Goal: Transaction & Acquisition: Purchase product/service

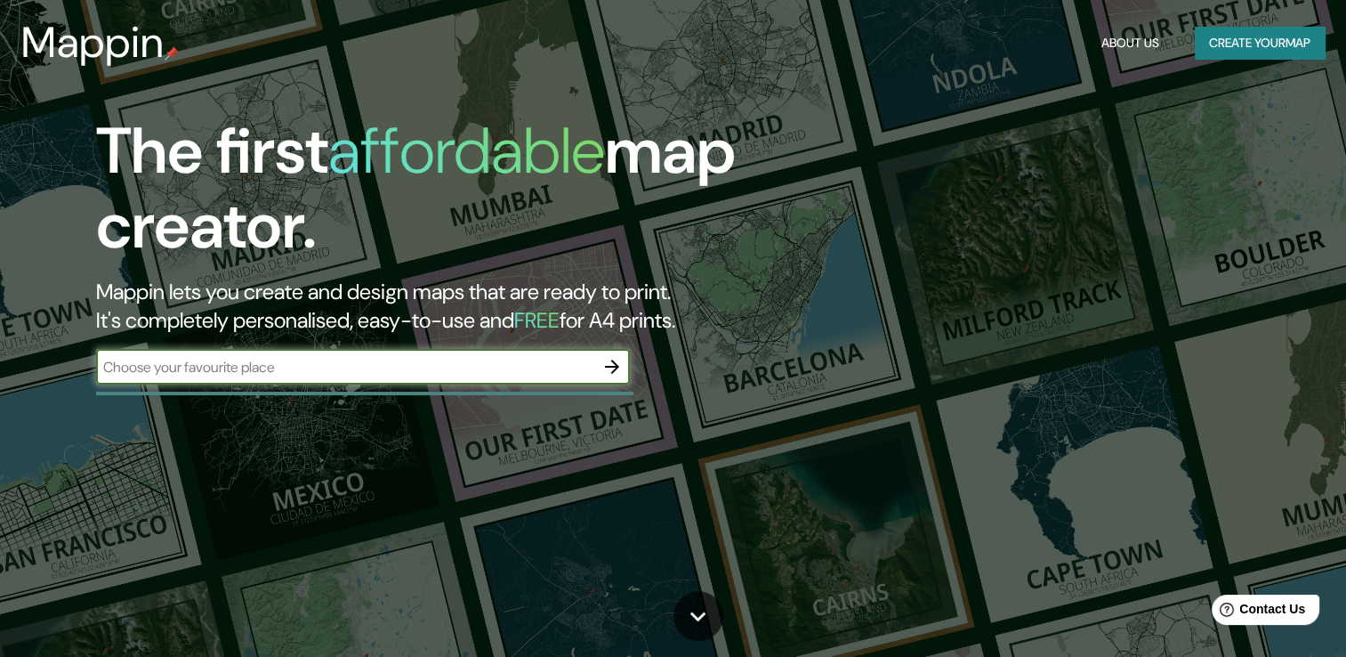
click at [504, 361] on input "text" at bounding box center [345, 367] width 498 height 20
click at [306, 354] on div "​" at bounding box center [363, 367] width 534 height 36
click at [609, 371] on icon "button" at bounding box center [611, 366] width 21 height 21
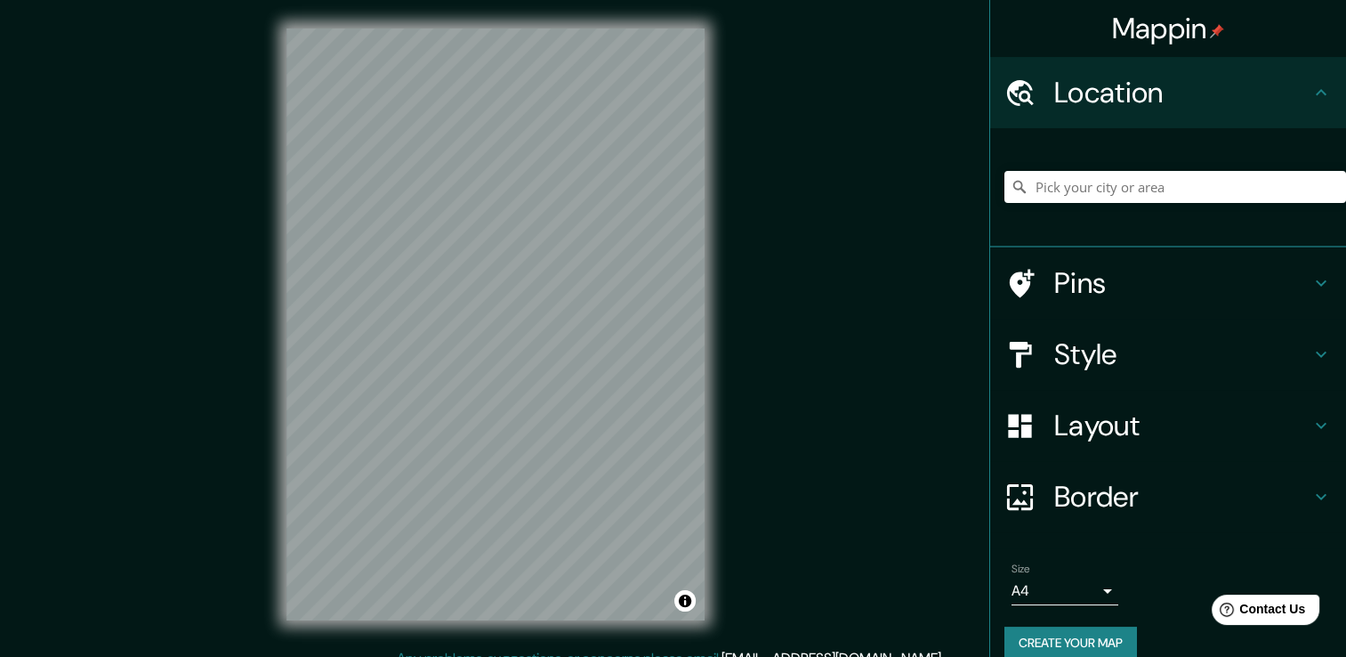
drag, startPoint x: 1091, startPoint y: 96, endPoint x: 1103, endPoint y: 112, distance: 20.3
click at [1094, 101] on h4 "Location" at bounding box center [1182, 93] width 256 height 36
click at [1121, 193] on input "Pick your city or area" at bounding box center [1175, 187] width 342 height 32
type input "p"
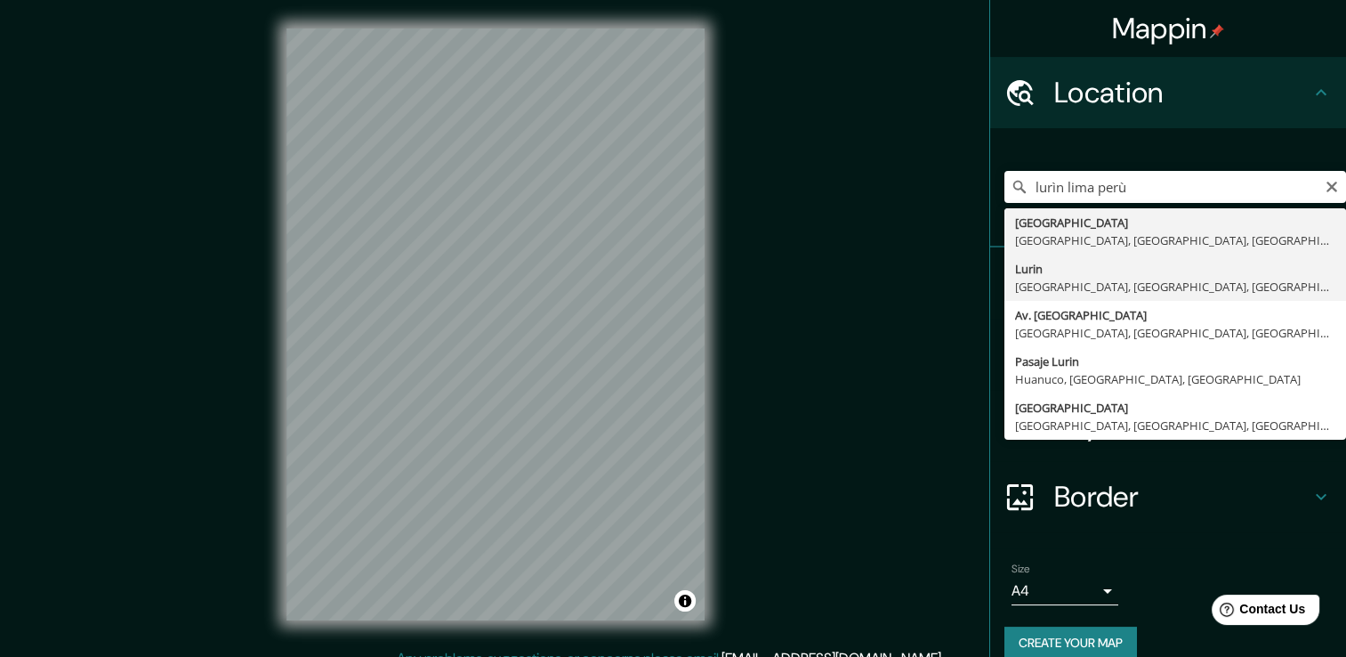
type input "Lurin, [GEOGRAPHIC_DATA], [GEOGRAPHIC_DATA], [GEOGRAPHIC_DATA]"
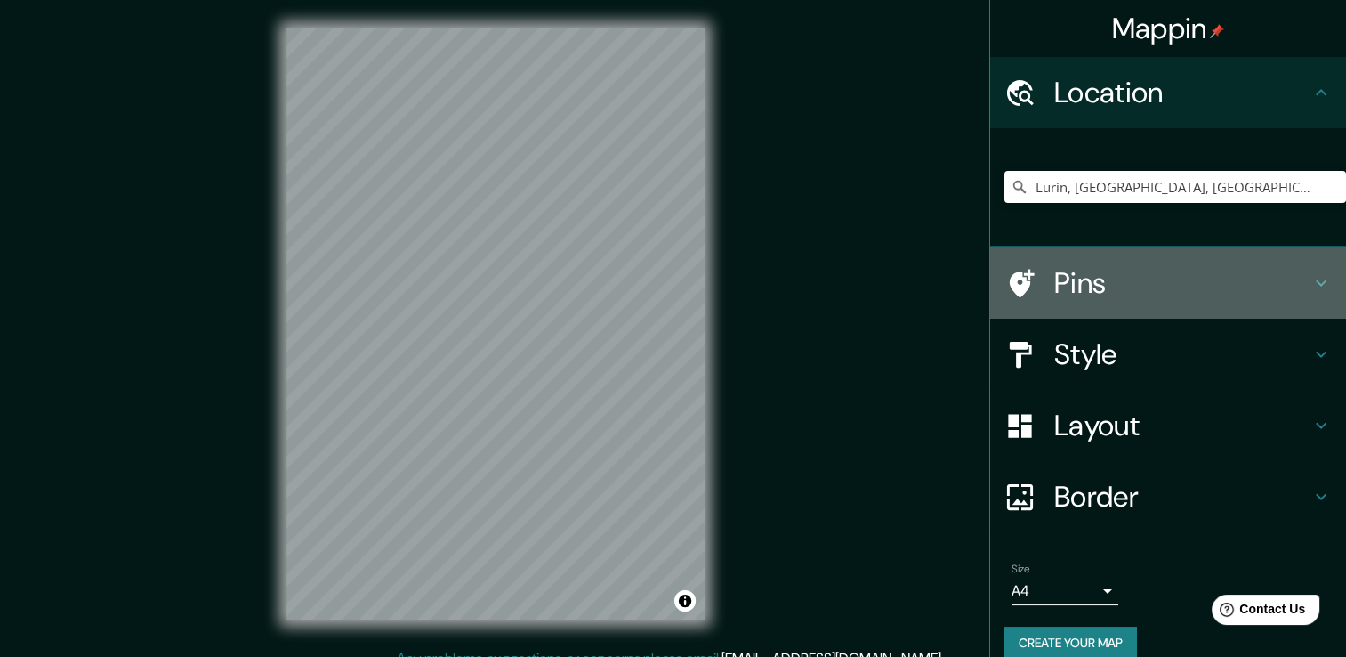
click at [1010, 276] on icon at bounding box center [1022, 283] width 25 height 28
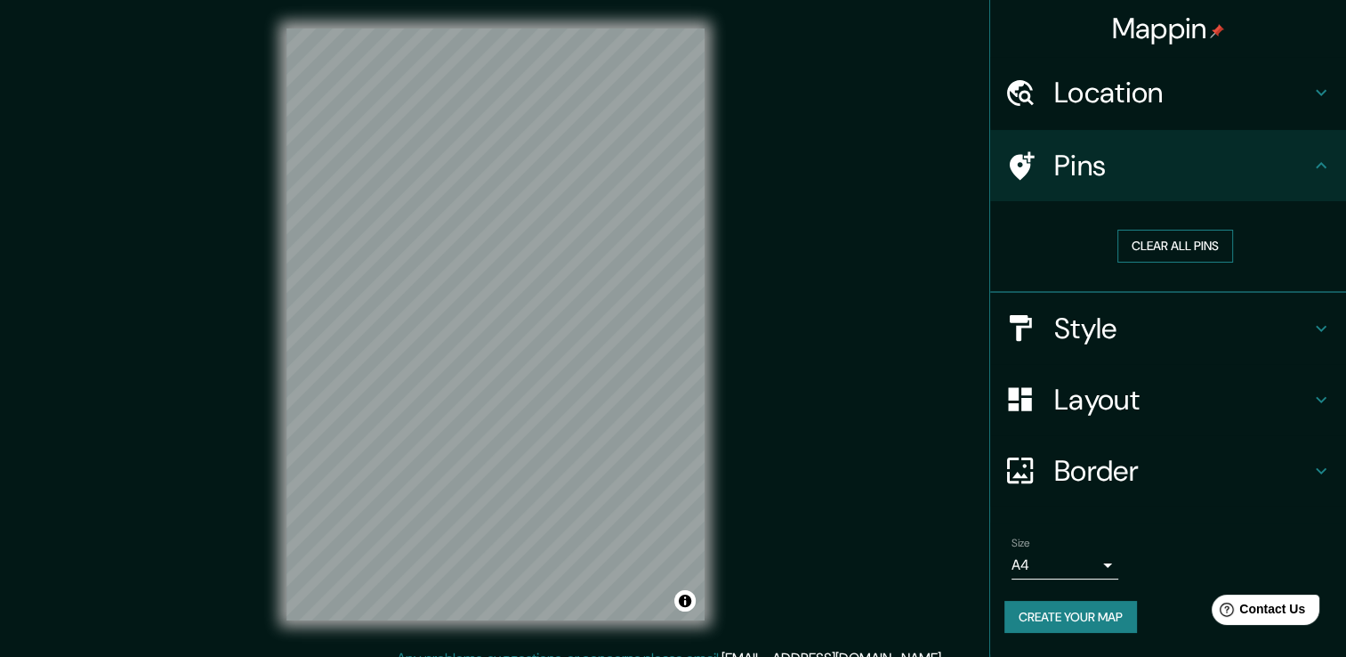
click at [1161, 246] on button "Clear all pins" at bounding box center [1175, 246] width 116 height 33
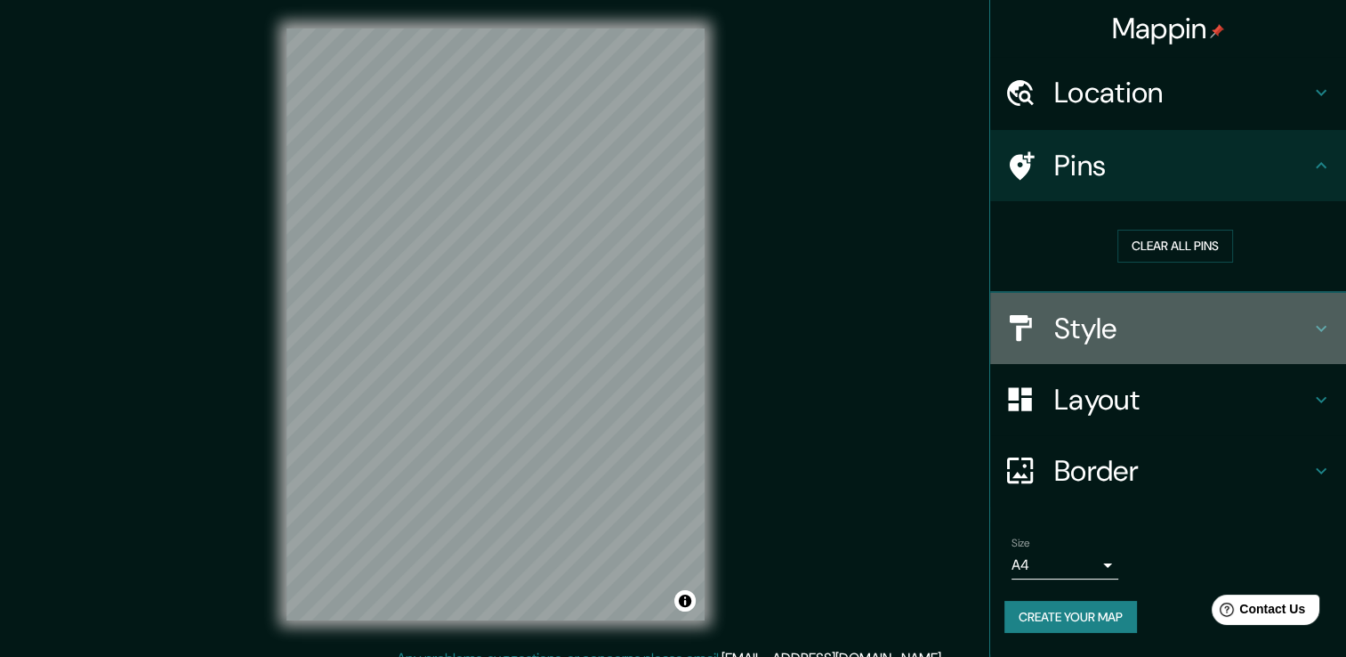
click at [1103, 329] on h4 "Style" at bounding box center [1182, 328] width 256 height 36
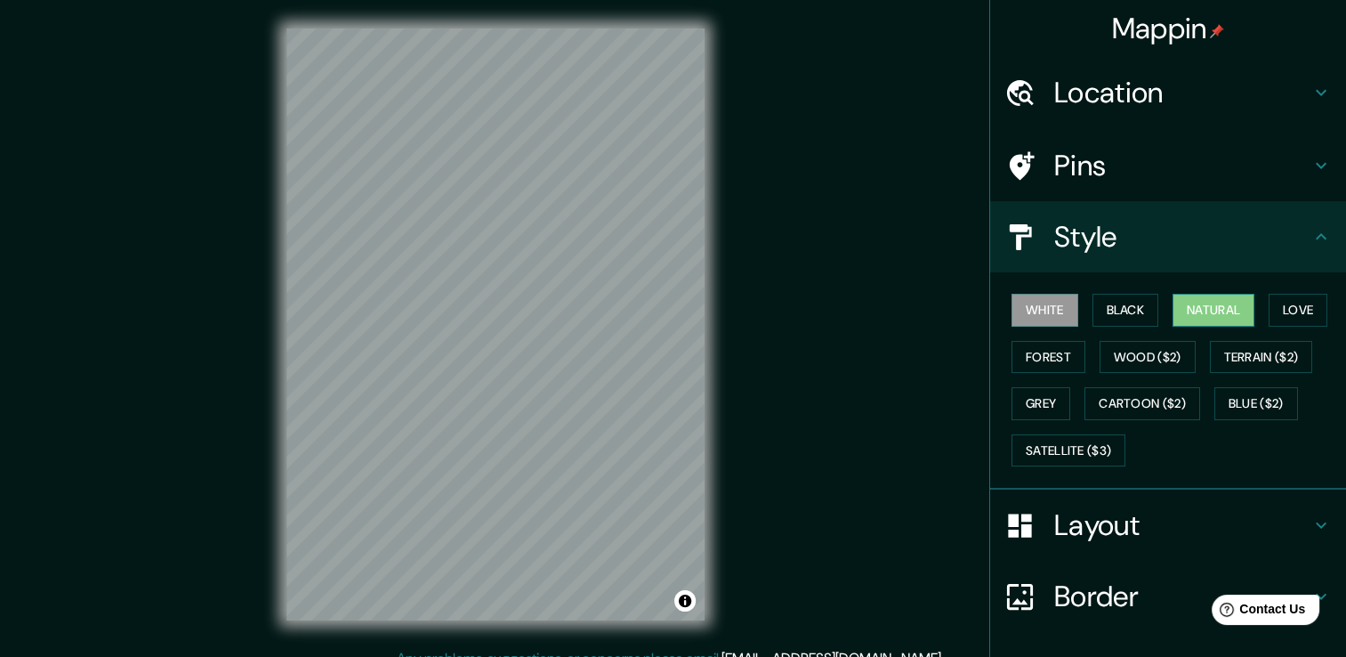
click at [1242, 310] on button "Natural" at bounding box center [1213, 310] width 82 height 33
click at [1278, 307] on button "Love" at bounding box center [1298, 310] width 59 height 33
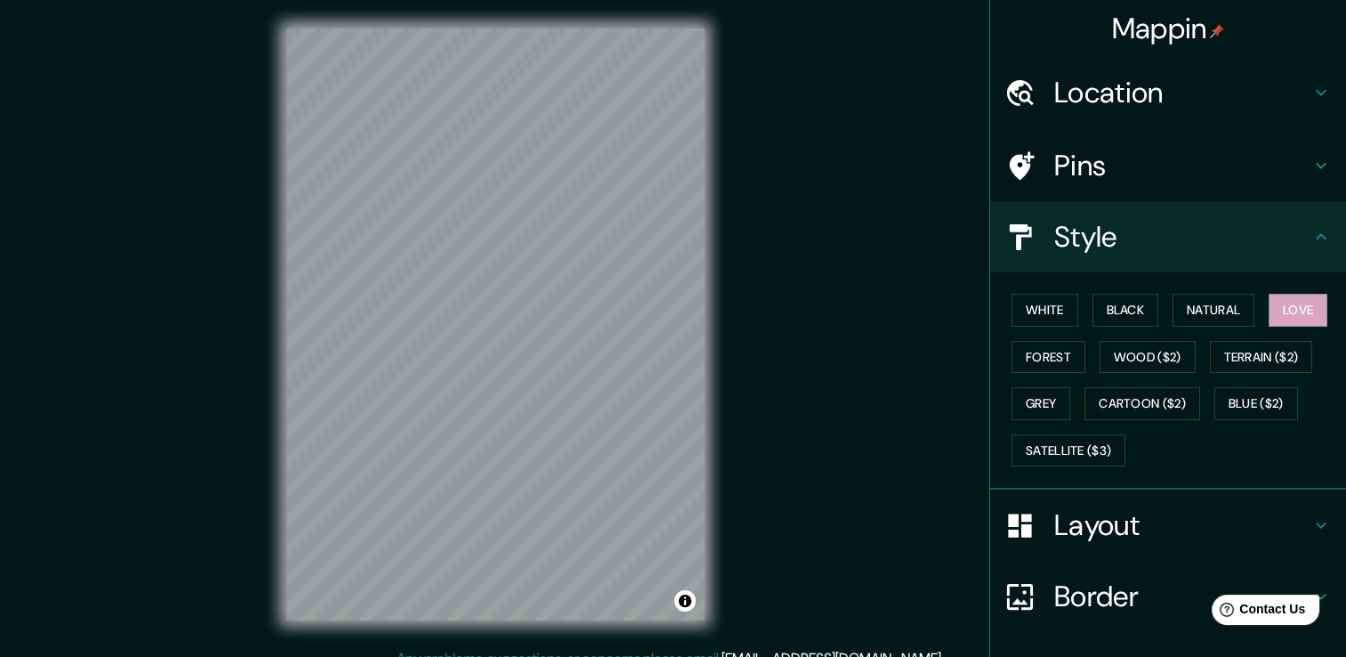
click at [1073, 358] on div "White Black Natural Love Forest Wood ($2) Terrain ($2) Grey Cartoon ($2) Blue (…" at bounding box center [1175, 379] width 342 height 187
click at [1050, 358] on button "Forest" at bounding box center [1048, 357] width 74 height 33
click at [1121, 357] on button "Wood ($2)" at bounding box center [1148, 357] width 96 height 33
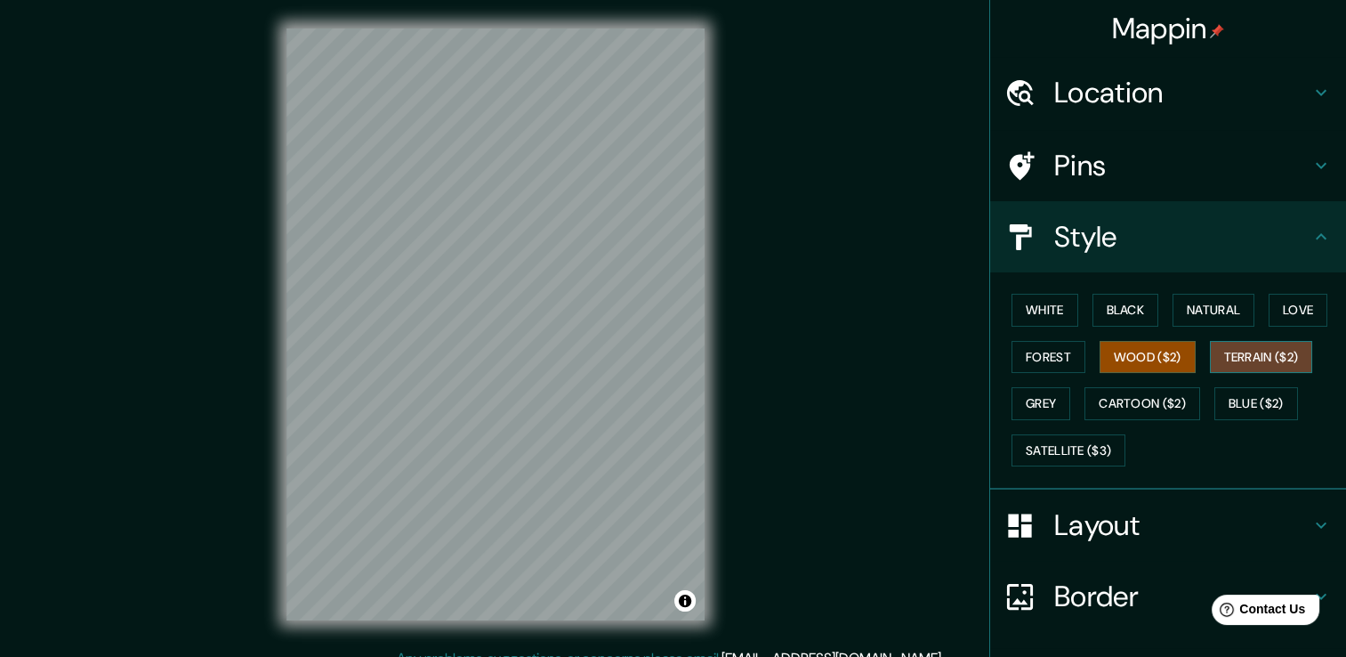
click at [1236, 354] on button "Terrain ($2)" at bounding box center [1261, 357] width 103 height 33
click at [1043, 402] on button "Grey" at bounding box center [1040, 403] width 59 height 33
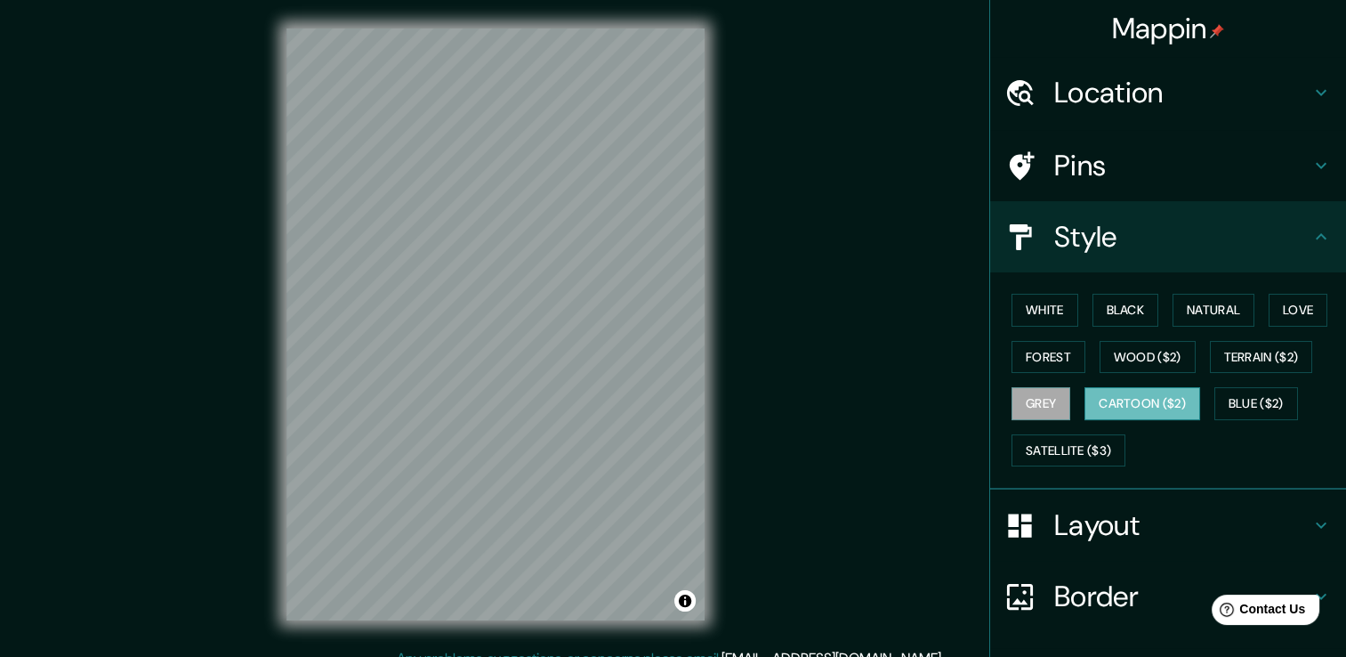
click at [1139, 399] on button "Cartoon ($2)" at bounding box center [1142, 403] width 116 height 33
click at [1053, 442] on button "Satellite ($3)" at bounding box center [1068, 450] width 114 height 33
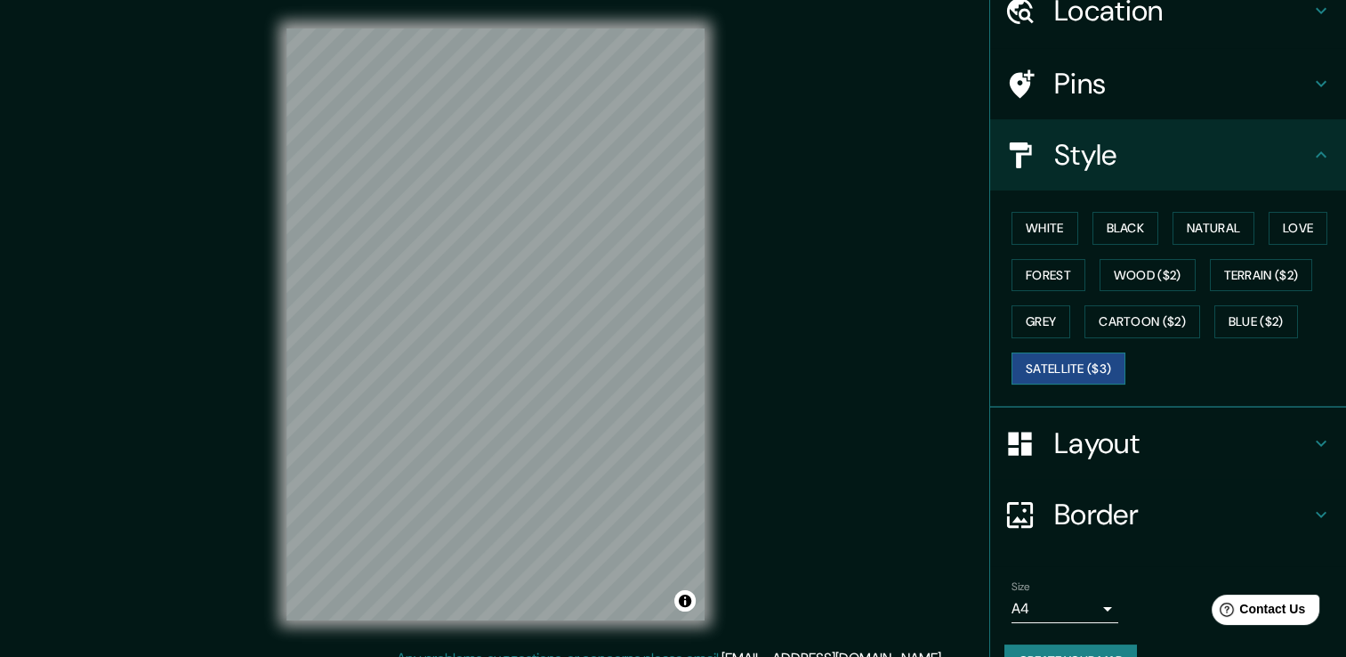
scroll to position [89, 0]
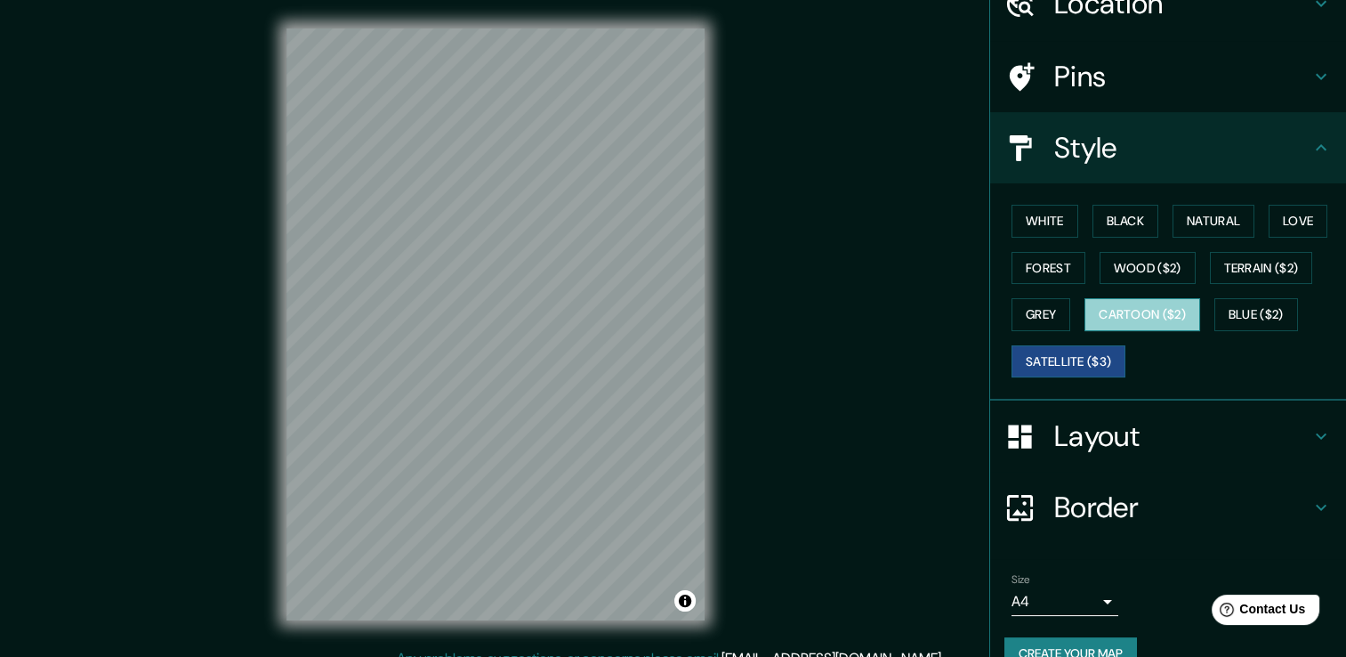
click at [1137, 310] on button "Cartoon ($2)" at bounding box center [1142, 314] width 116 height 33
click at [1051, 363] on button "Satellite ($3)" at bounding box center [1068, 361] width 114 height 33
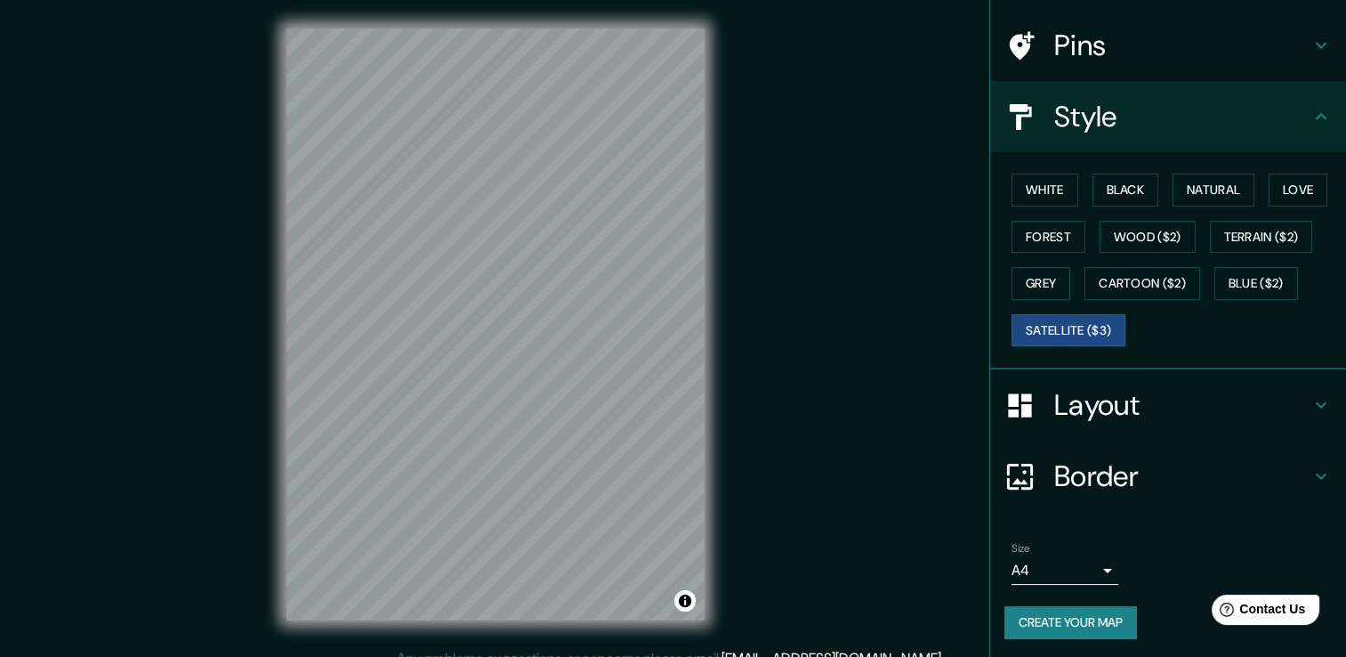
click at [1177, 473] on h4 "Border" at bounding box center [1182, 476] width 256 height 36
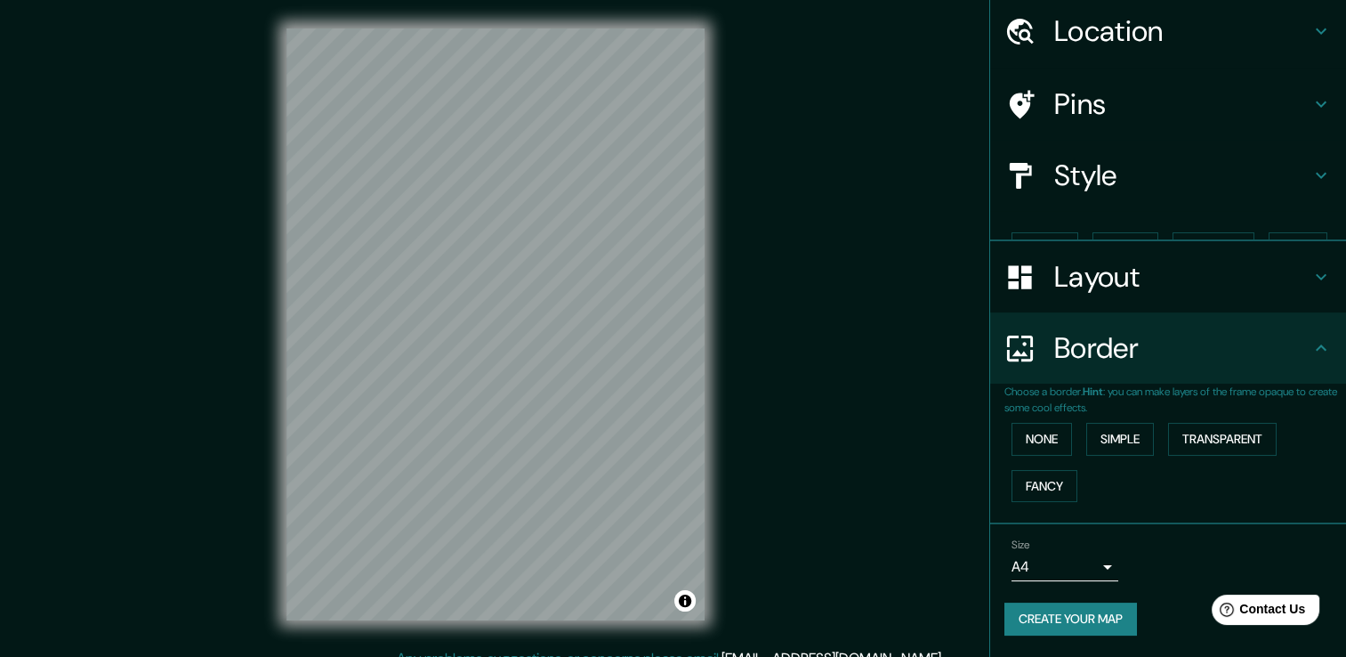
scroll to position [29, 0]
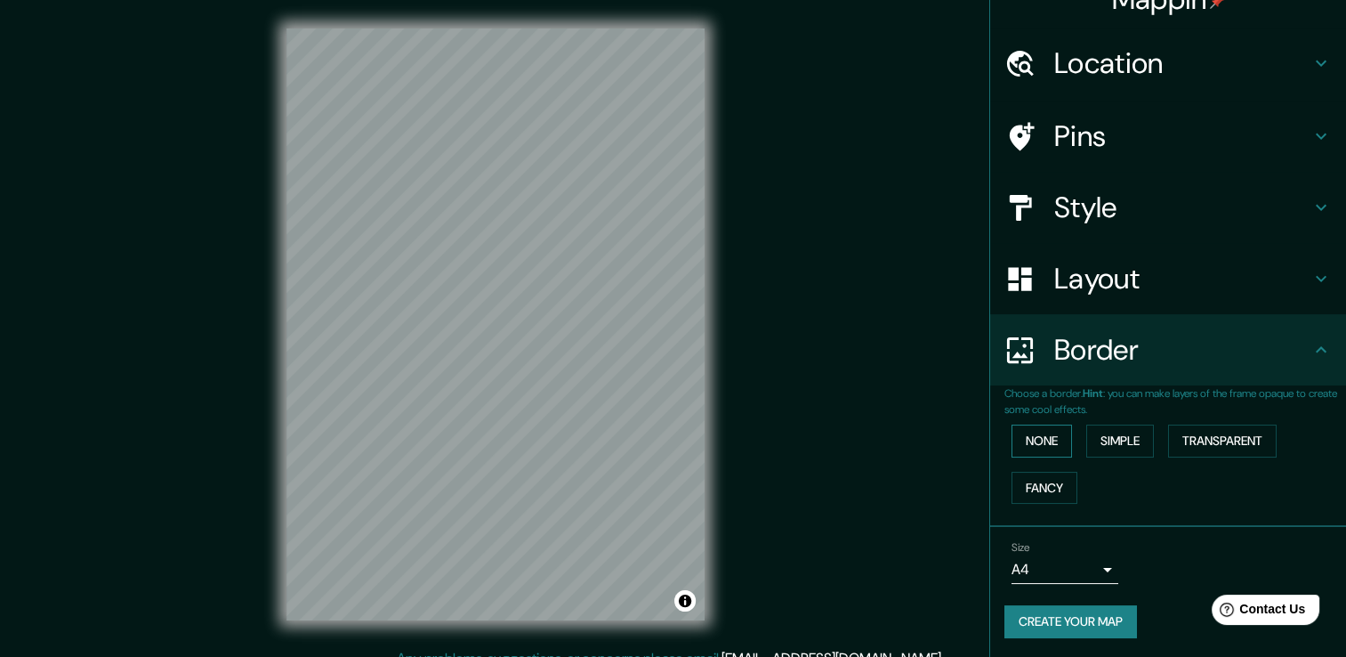
click at [1034, 449] on button "None" at bounding box center [1041, 440] width 60 height 33
drag, startPoint x: 1068, startPoint y: 440, endPoint x: 1086, endPoint y: 444, distance: 18.1
click at [1082, 444] on div "None Simple Transparent Fancy" at bounding box center [1175, 463] width 342 height 93
click at [1096, 445] on button "Simple" at bounding box center [1120, 440] width 68 height 33
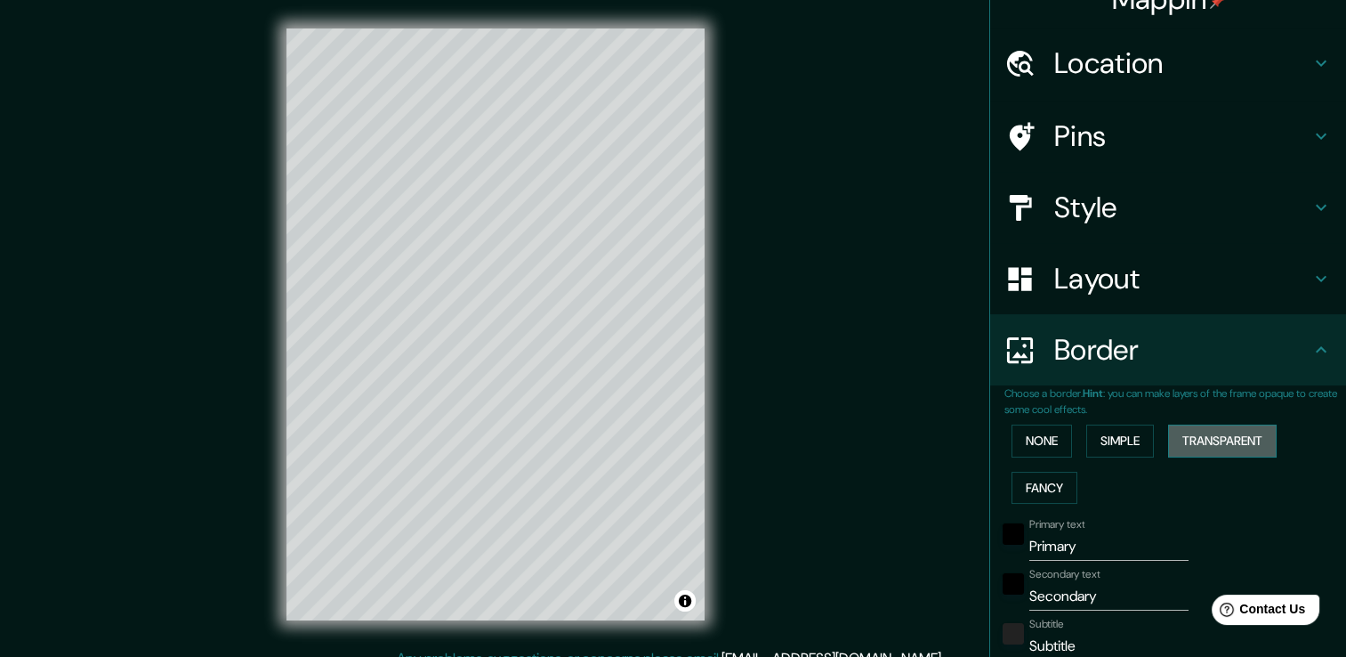
click at [1221, 447] on button "Transparent" at bounding box center [1222, 440] width 109 height 33
click at [1051, 495] on button "Fancy" at bounding box center [1044, 487] width 66 height 33
click at [1011, 438] on button "None" at bounding box center [1041, 440] width 60 height 33
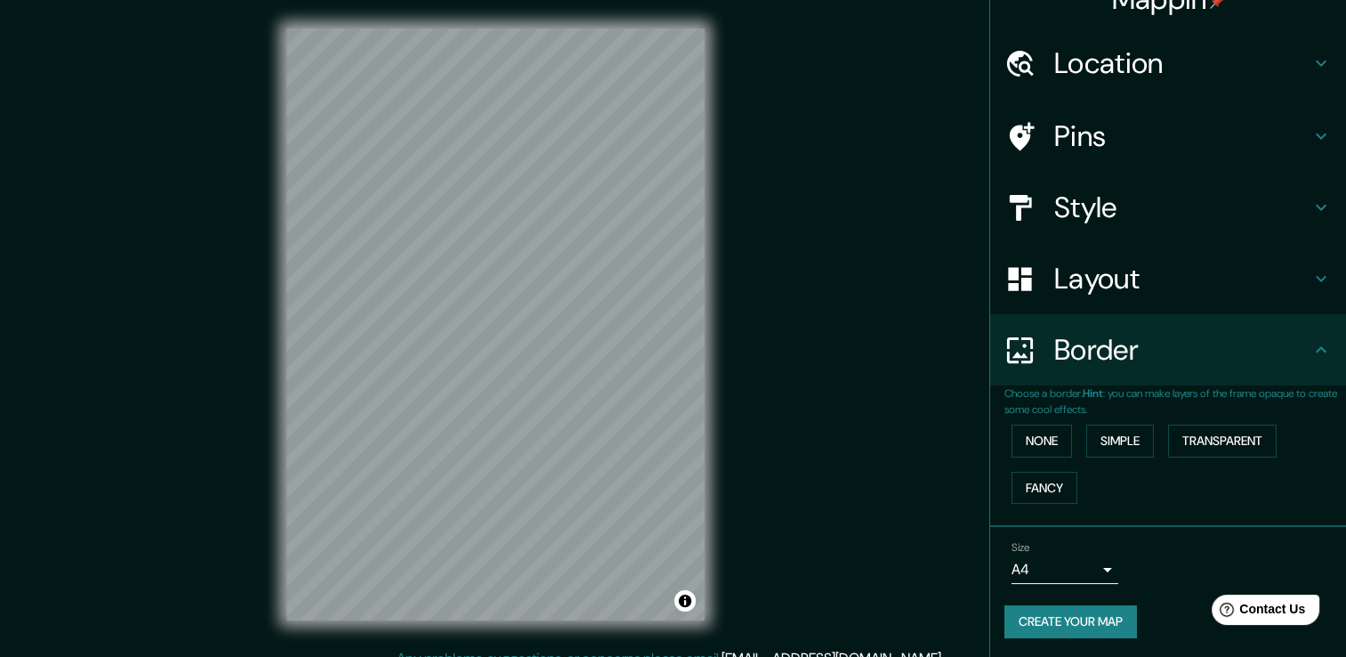
click at [1109, 264] on h4 "Layout" at bounding box center [1182, 279] width 256 height 36
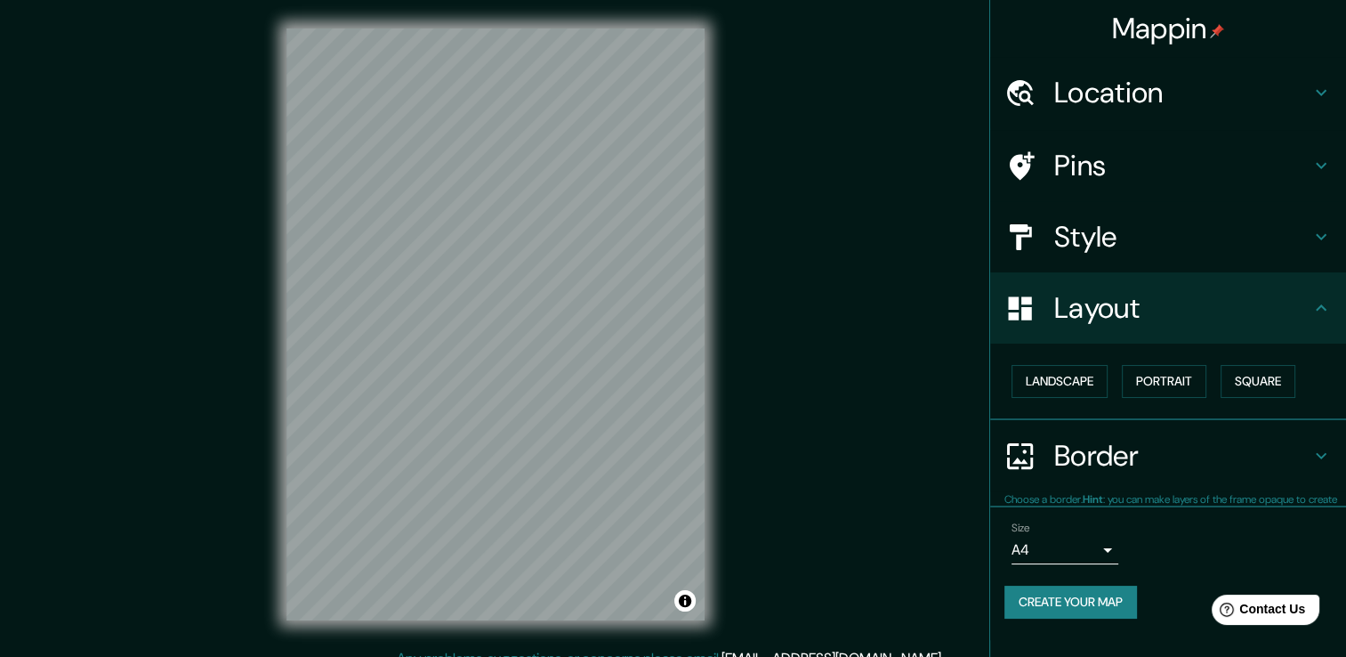
scroll to position [0, 0]
click at [1096, 389] on button "Landscape" at bounding box center [1059, 381] width 96 height 33
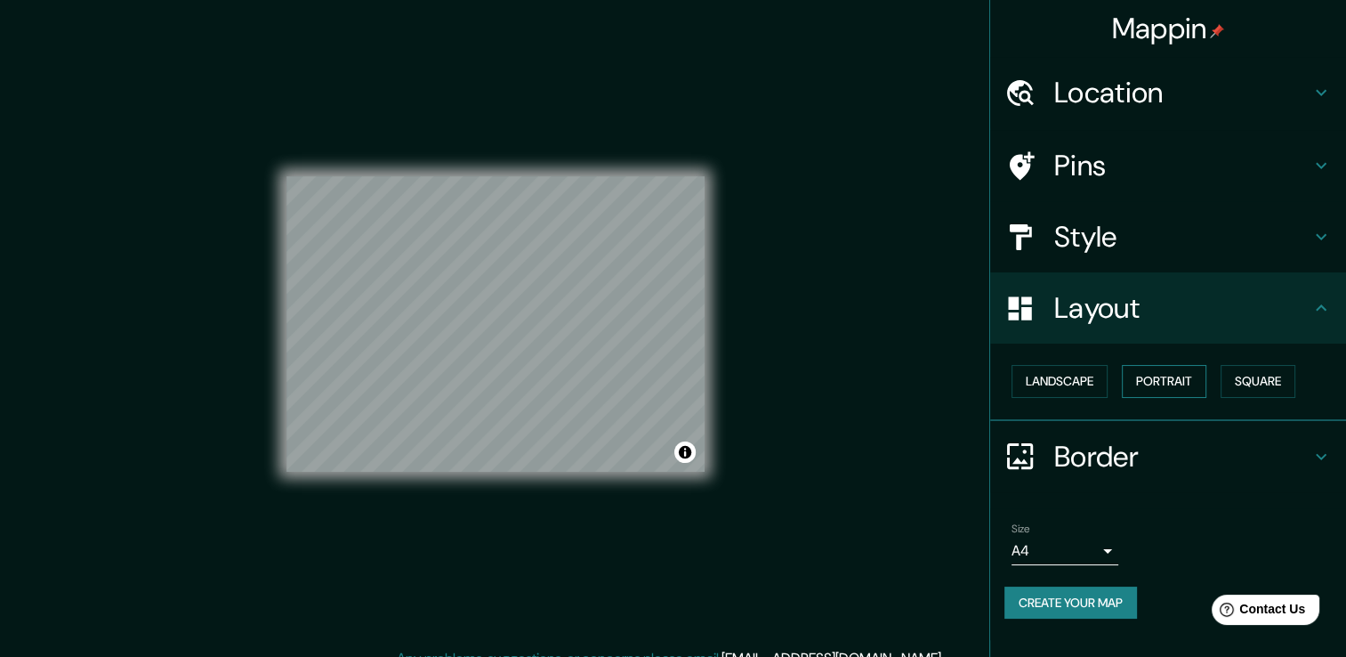
click at [1196, 391] on button "Portrait" at bounding box center [1164, 381] width 85 height 33
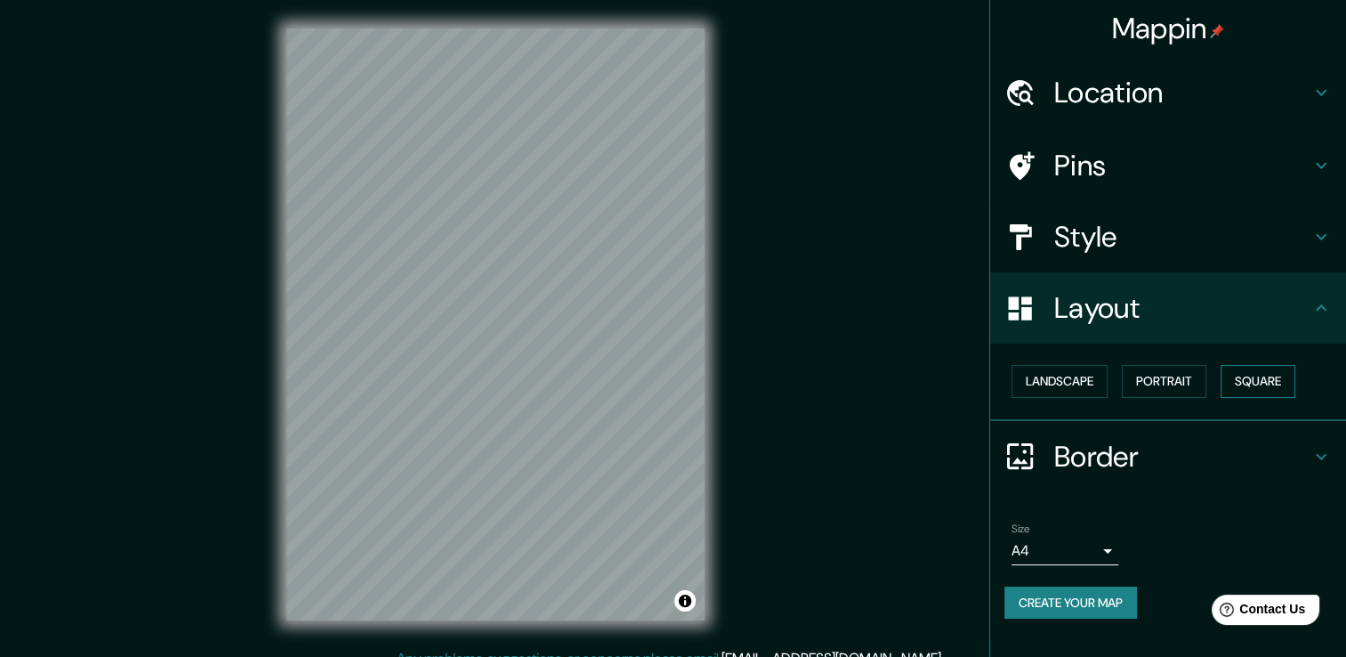
click at [1260, 383] on button "Square" at bounding box center [1258, 381] width 75 height 33
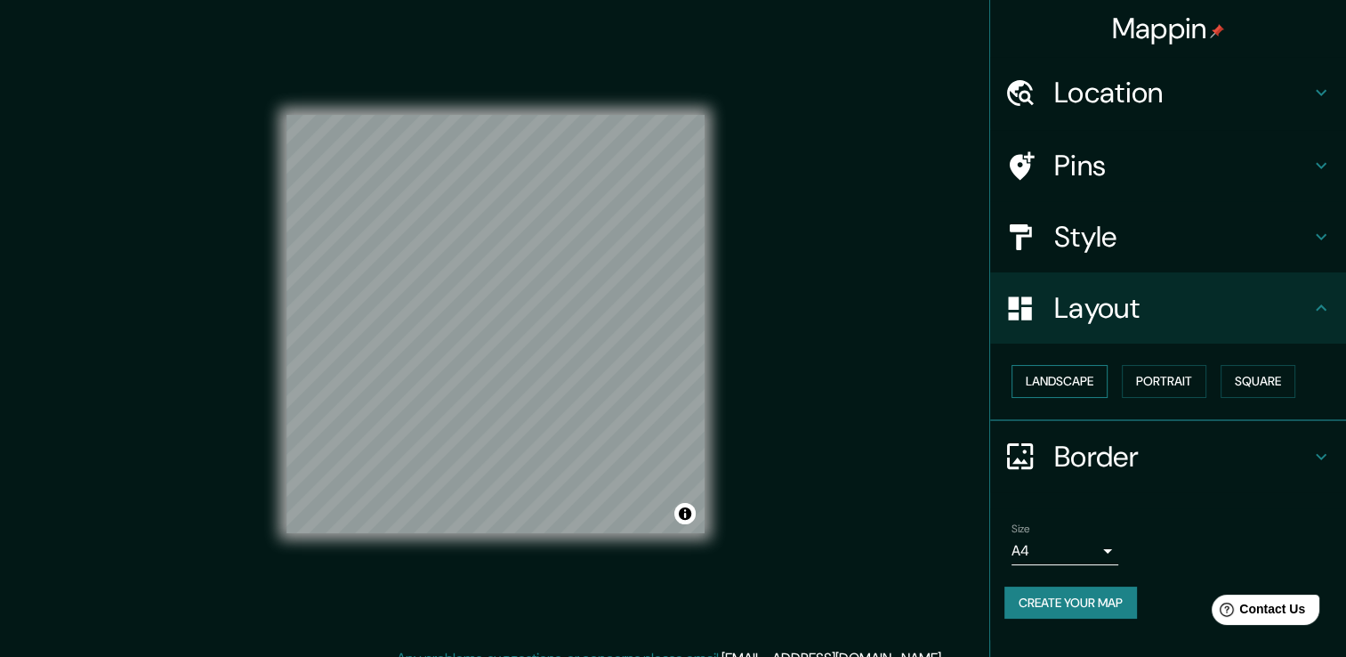
click at [1069, 375] on button "Landscape" at bounding box center [1059, 381] width 96 height 33
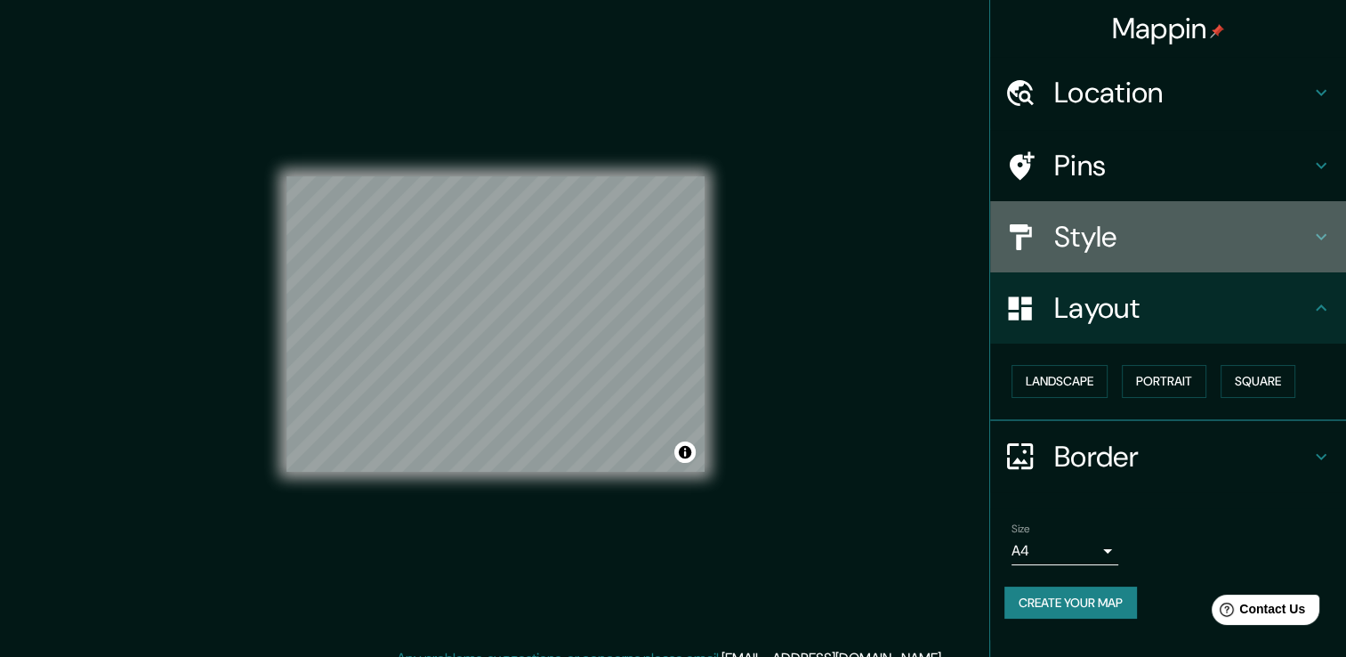
click at [1108, 241] on h4 "Style" at bounding box center [1182, 237] width 256 height 36
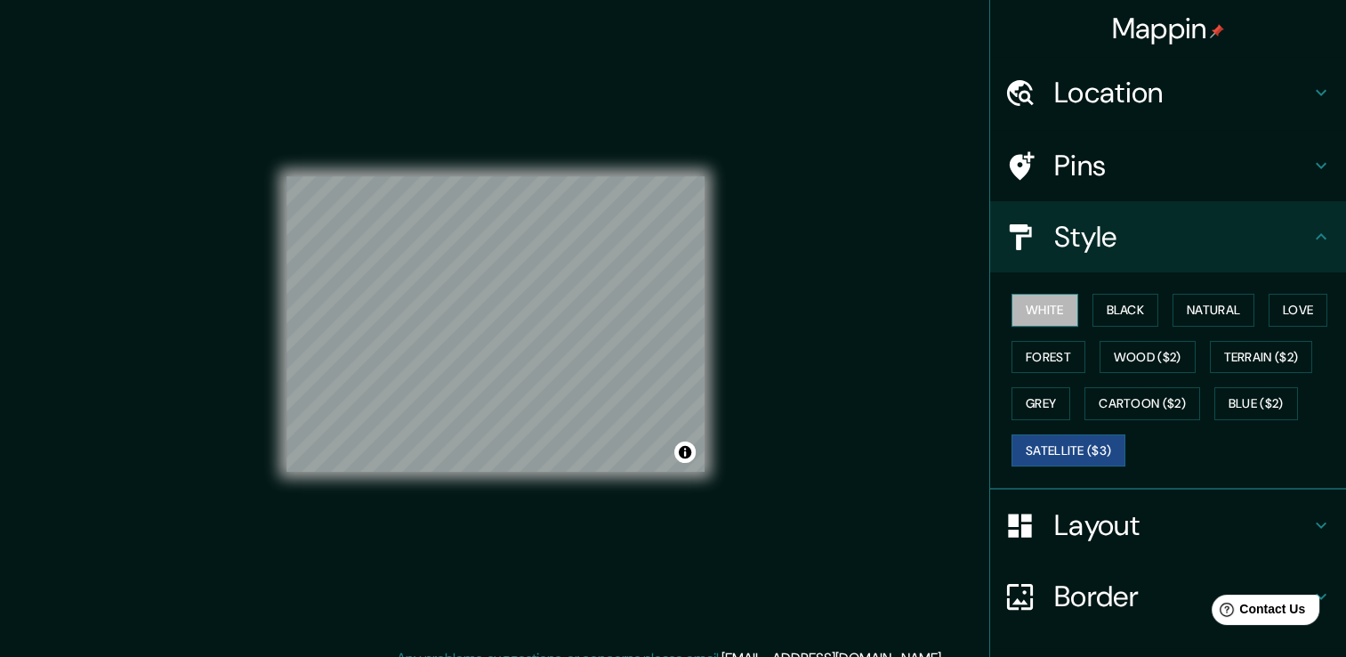
click at [1035, 315] on button "White" at bounding box center [1044, 310] width 67 height 33
click at [1277, 93] on h4 "Location" at bounding box center [1182, 93] width 256 height 36
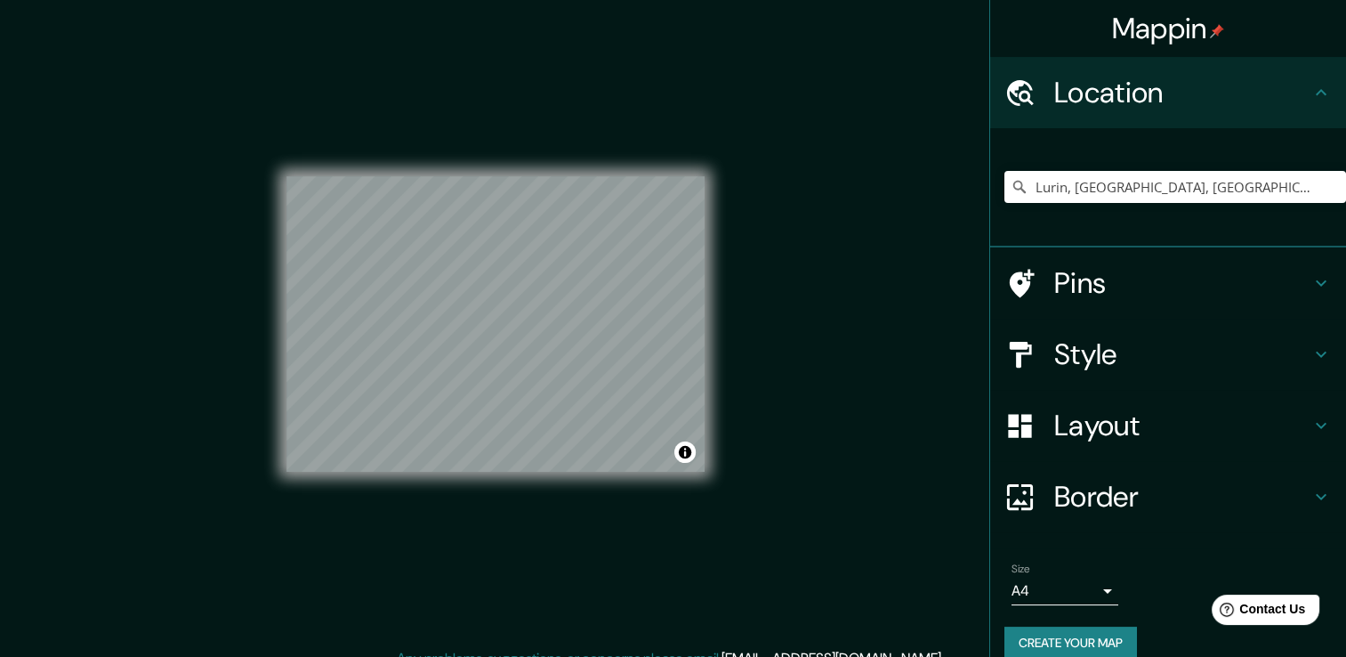
click at [1310, 100] on icon at bounding box center [1320, 92] width 21 height 21
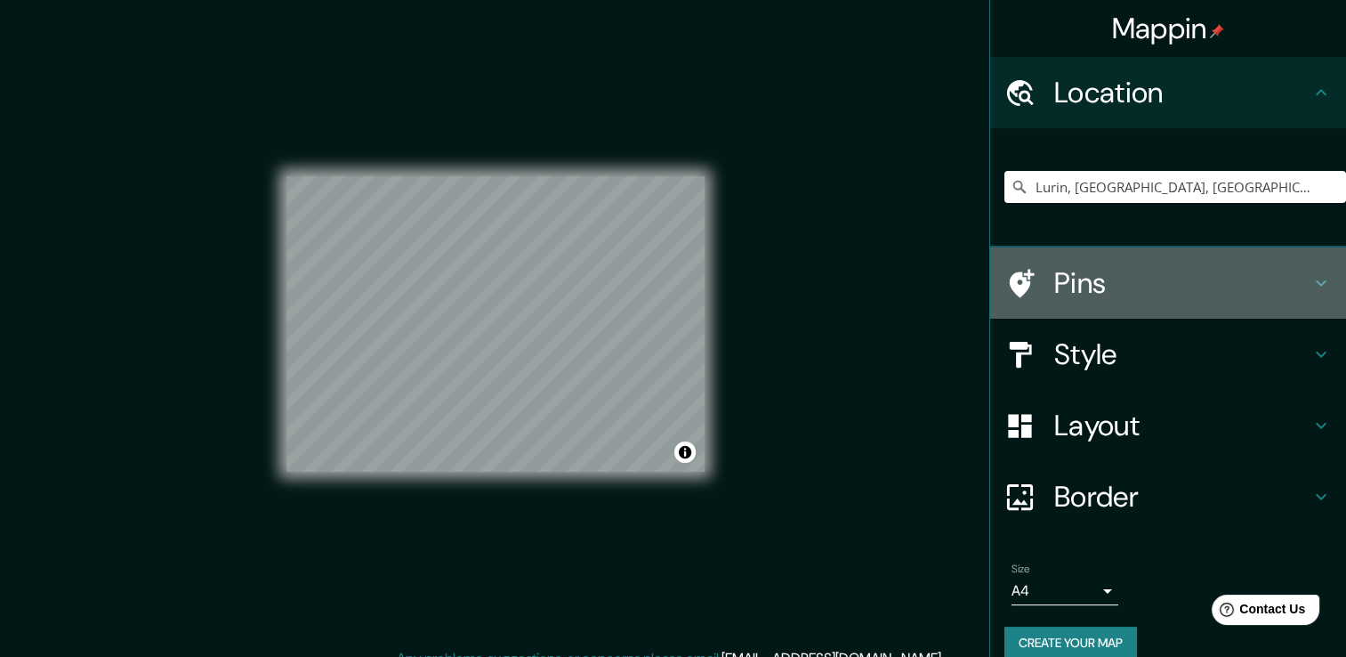
click at [1311, 286] on icon at bounding box center [1320, 282] width 21 height 21
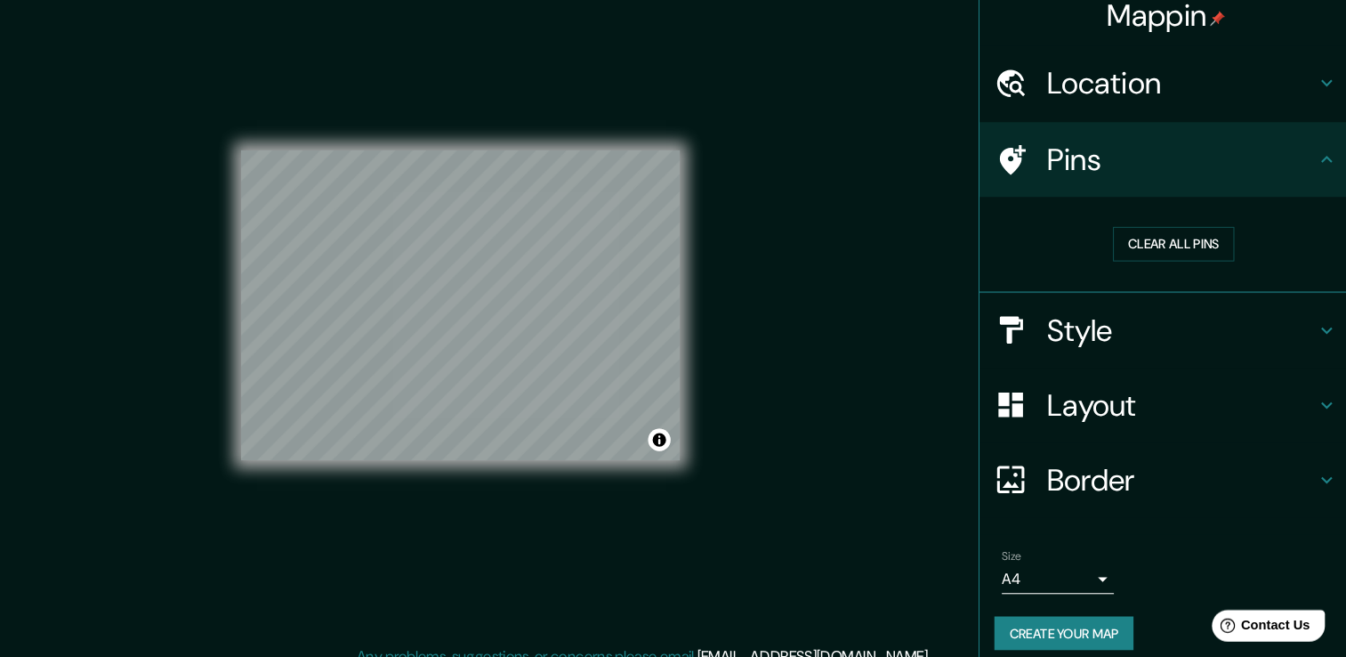
scroll to position [20, 0]
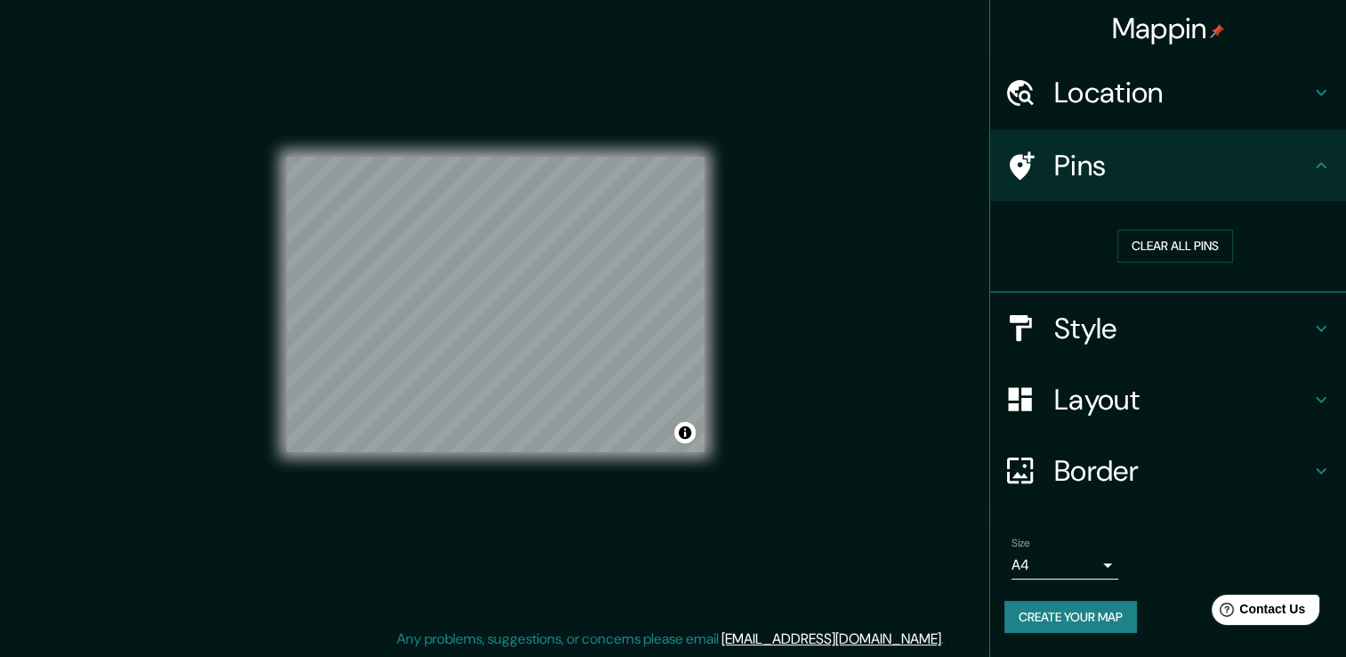
click at [1323, 333] on icon at bounding box center [1320, 328] width 21 height 21
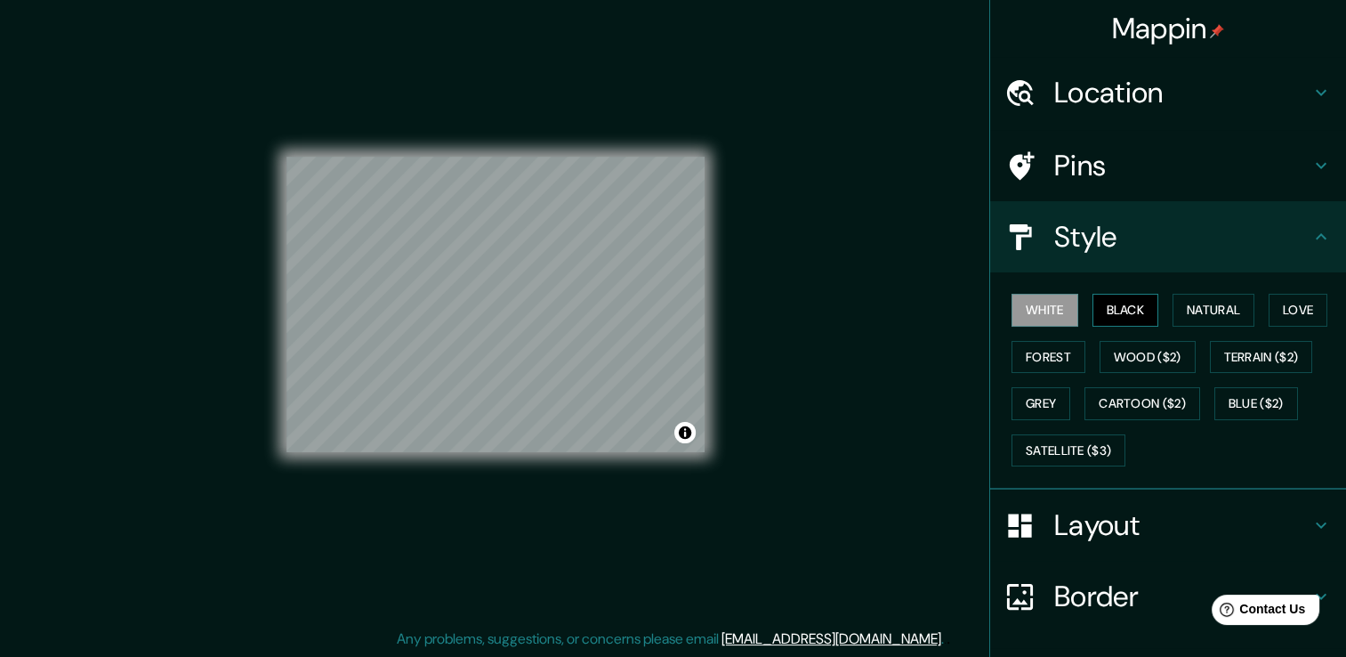
click at [1121, 314] on button "Black" at bounding box center [1125, 310] width 67 height 33
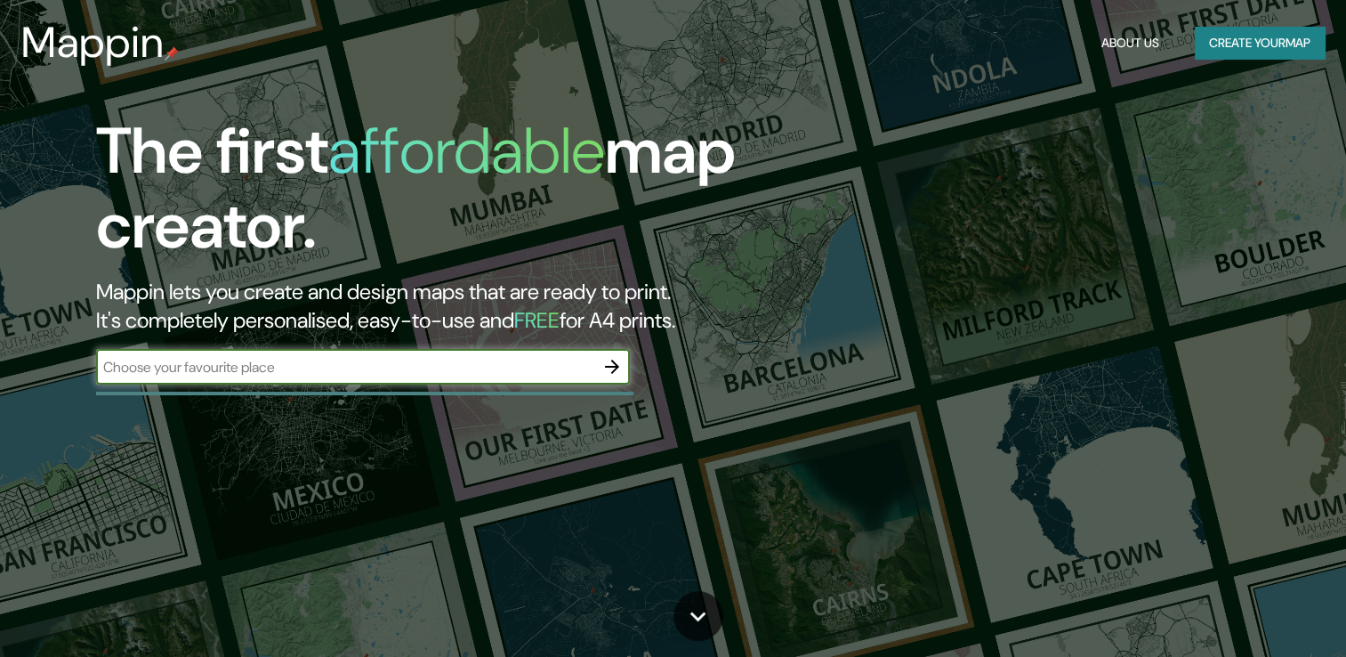
click at [268, 371] on input "text" at bounding box center [345, 367] width 498 height 20
type input "[GEOGRAPHIC_DATA]"
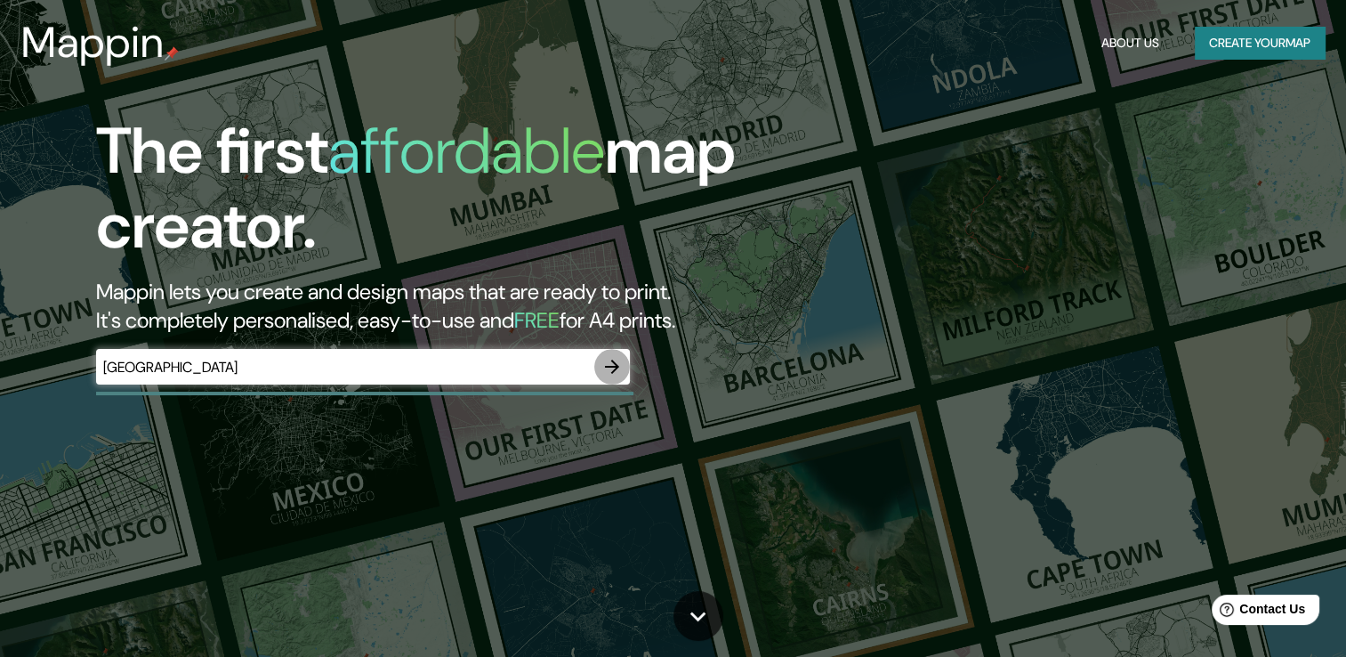
click at [607, 367] on icon "button" at bounding box center [612, 366] width 14 height 14
